Goal: Information Seeking & Learning: Learn about a topic

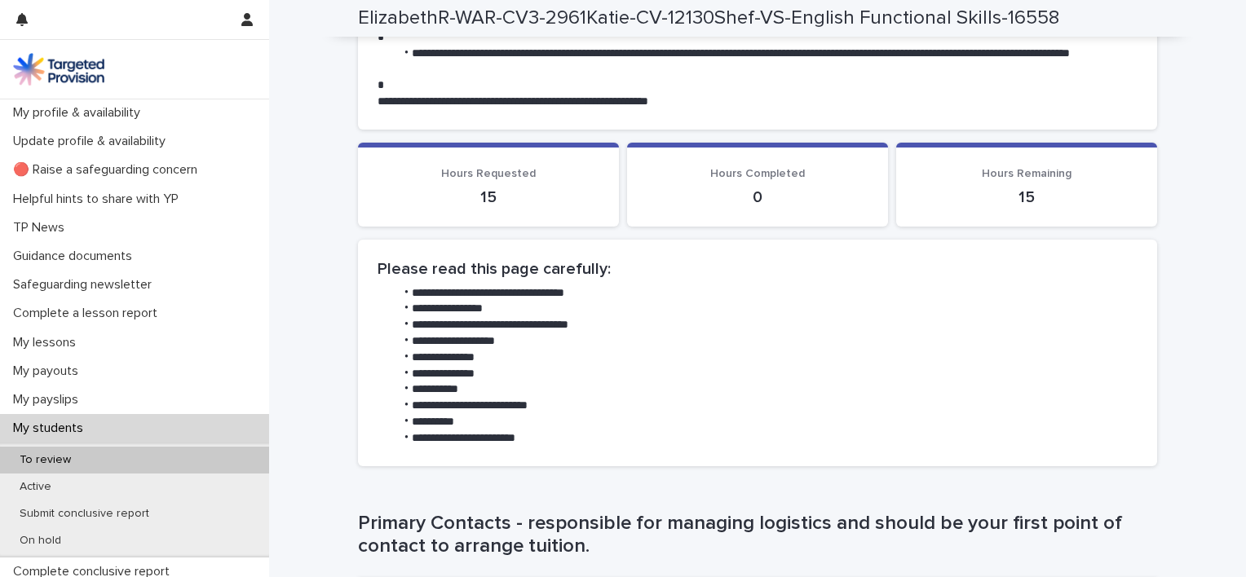
scroll to position [104, 0]
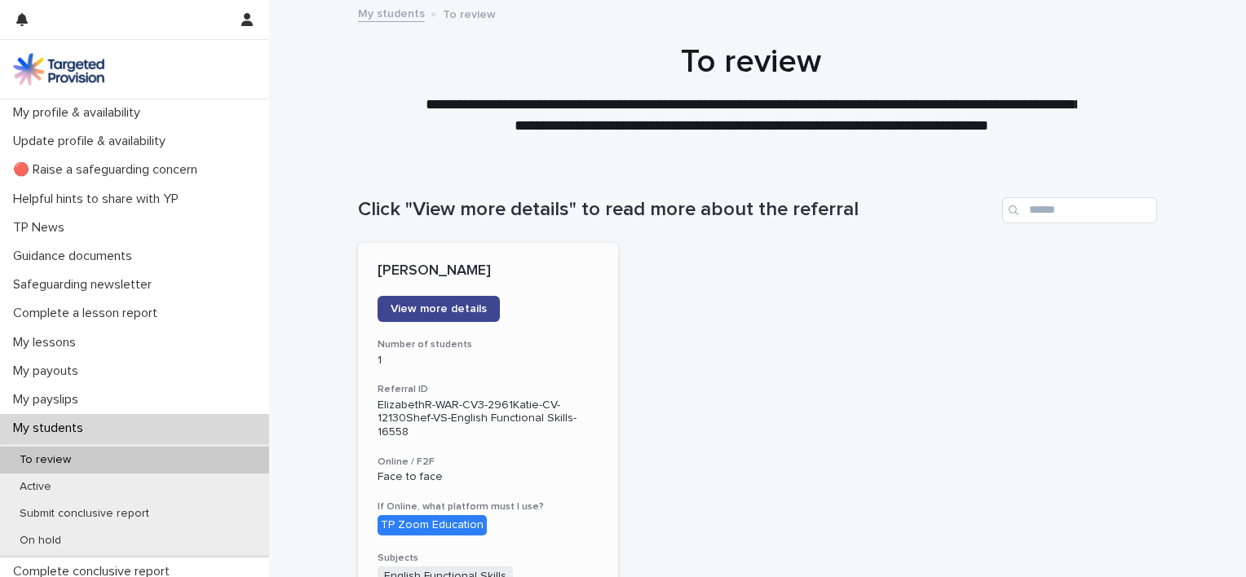
click at [466, 311] on span "View more details" at bounding box center [438, 308] width 96 height 11
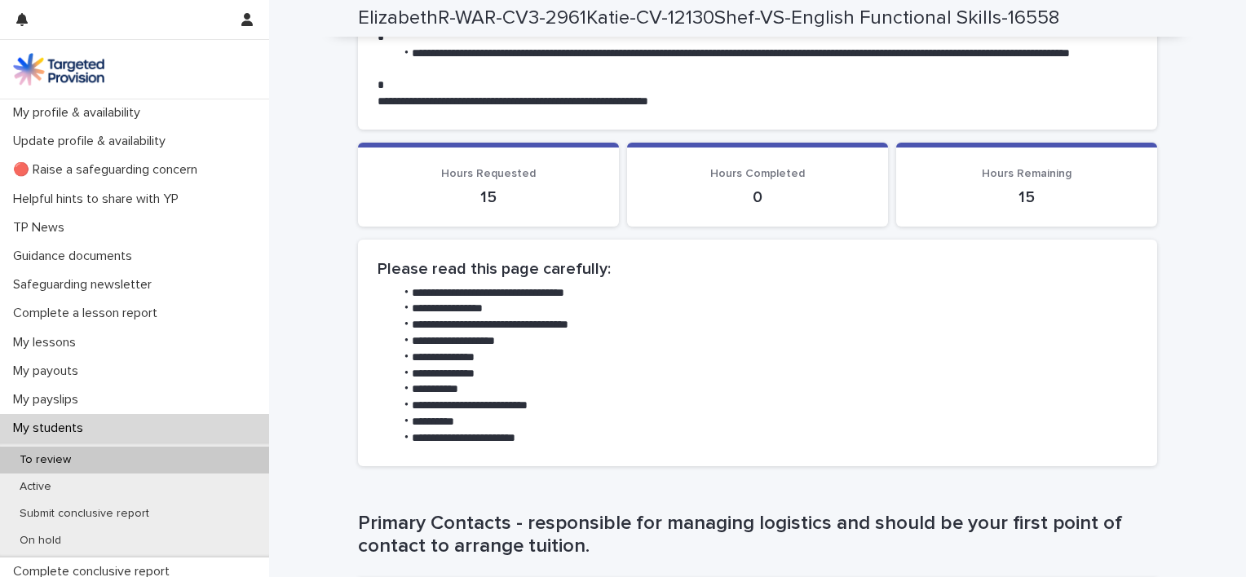
scroll to position [104, 0]
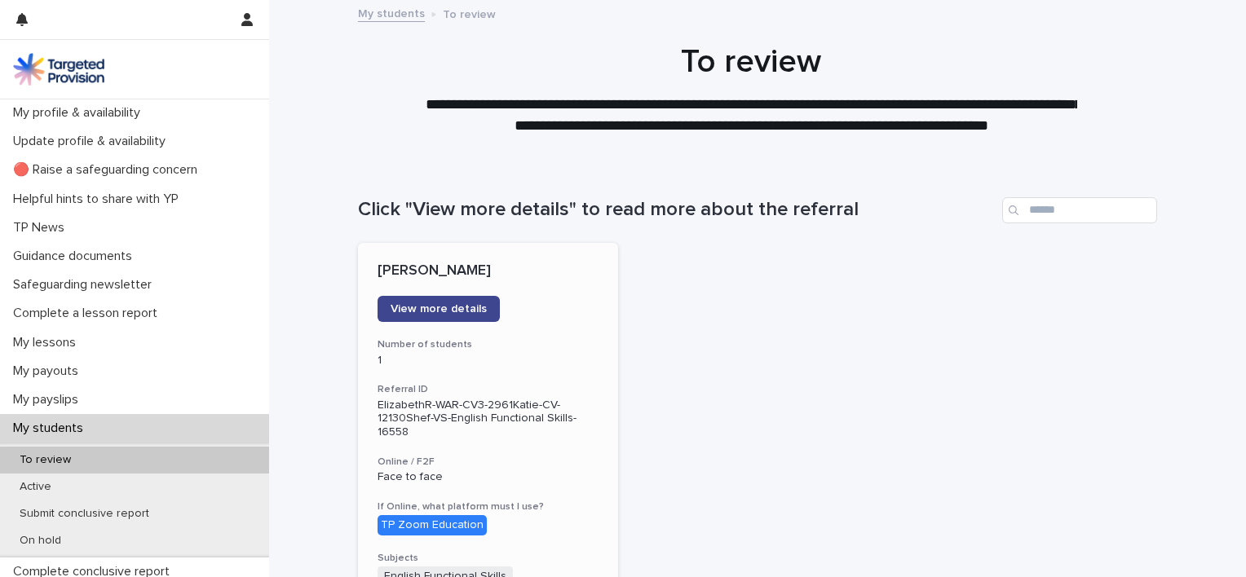
click at [433, 300] on link "View more details" at bounding box center [438, 309] width 122 height 26
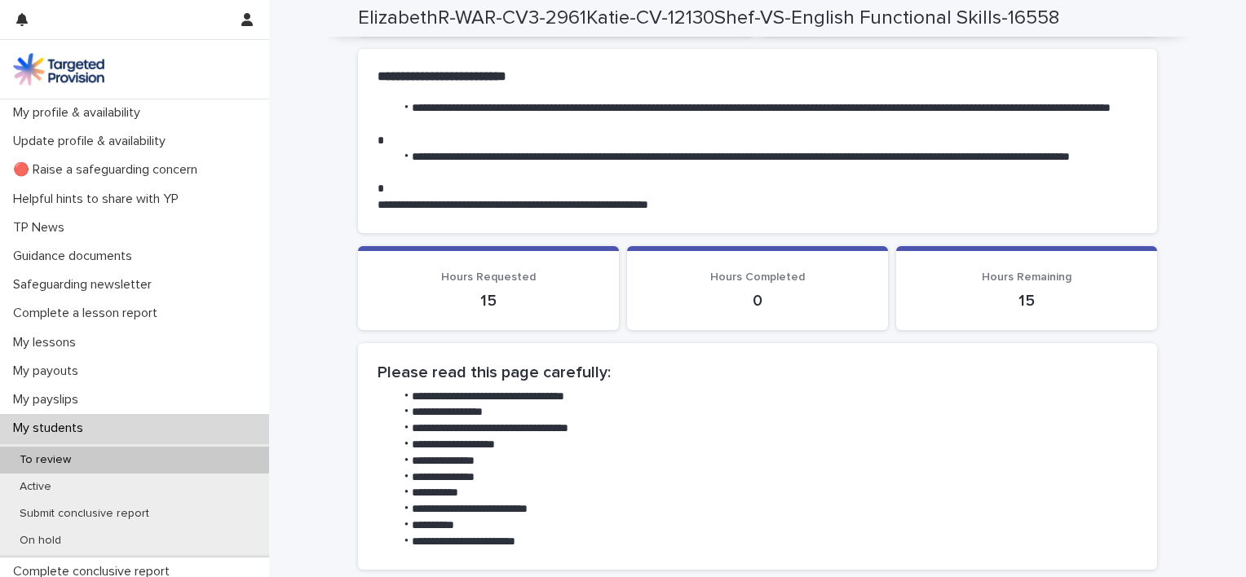
scroll to position [1009, 0]
